Goal: Information Seeking & Learning: Learn about a topic

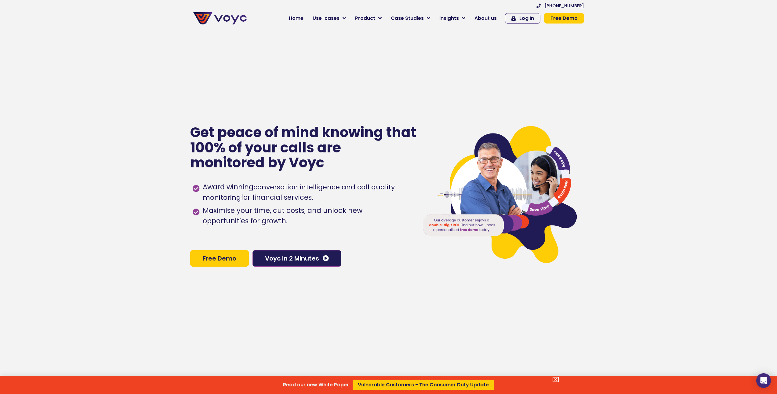
click at [349, 17] on div "Read our new White Paper Vulnerable Customers - The Consumer Duty Update" at bounding box center [388, 197] width 777 height 394
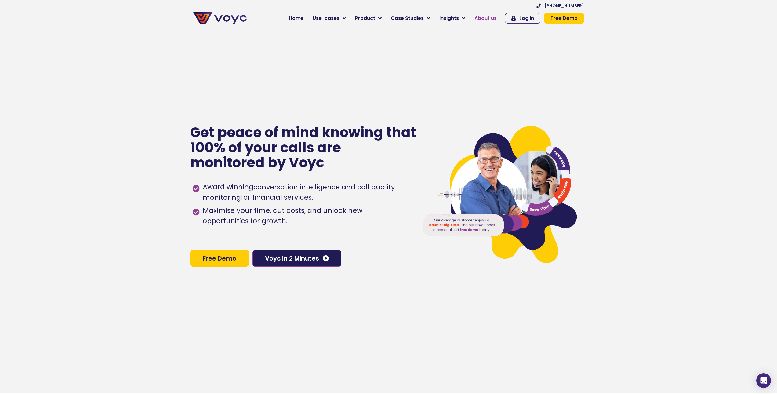
click at [490, 18] on span "About us" at bounding box center [486, 18] width 22 height 7
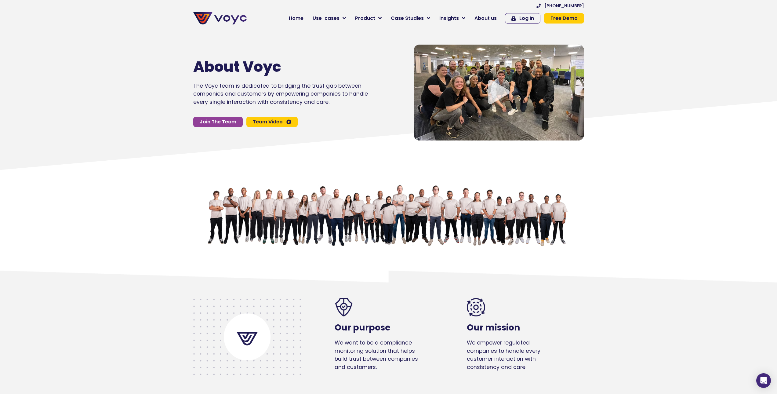
click at [264, 123] on span "Team Video" at bounding box center [268, 121] width 30 height 5
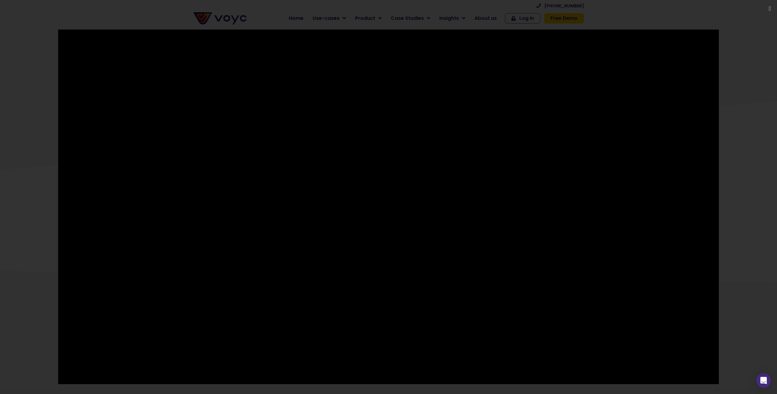
click at [738, 46] on div at bounding box center [388, 197] width 777 height 335
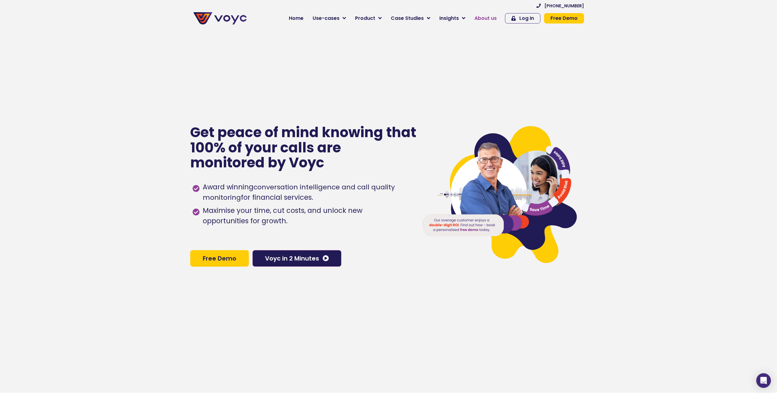
click at [493, 17] on span "About us" at bounding box center [486, 18] width 22 height 7
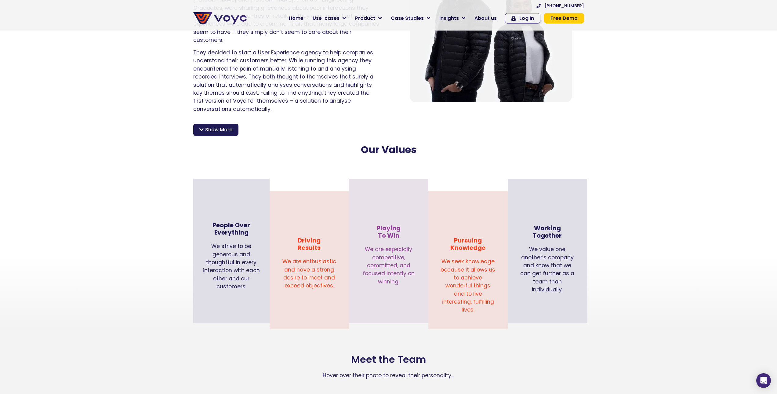
scroll to position [489, 0]
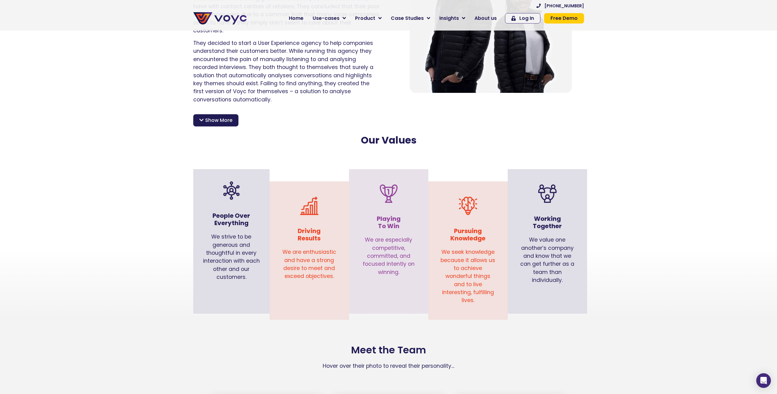
click at [209, 147] on section "After making it into the prestigious Techstars SAP.iO accelerator in Berlin, th…" at bounding box center [388, 148] width 777 height 80
